Goal: Entertainment & Leisure: Consume media (video, audio)

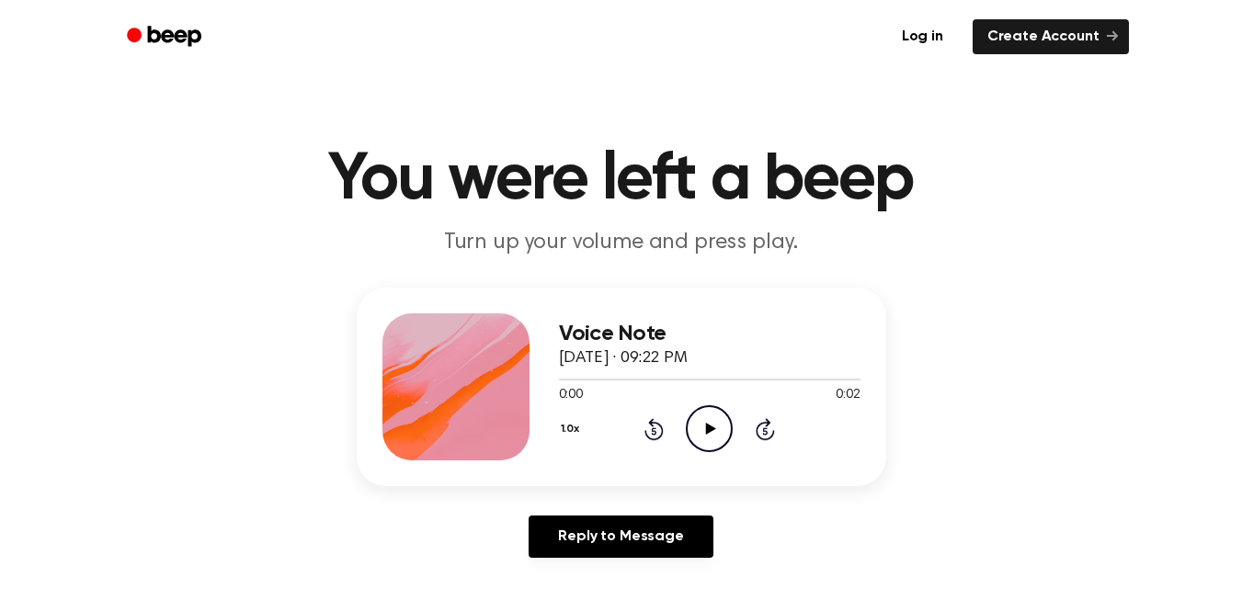
click at [695, 418] on icon "Play Audio" at bounding box center [709, 428] width 47 height 47
click at [689, 441] on circle at bounding box center [709, 428] width 45 height 45
click at [699, 434] on icon "Play Audio" at bounding box center [709, 428] width 47 height 47
